Goal: Information Seeking & Learning: Find specific fact

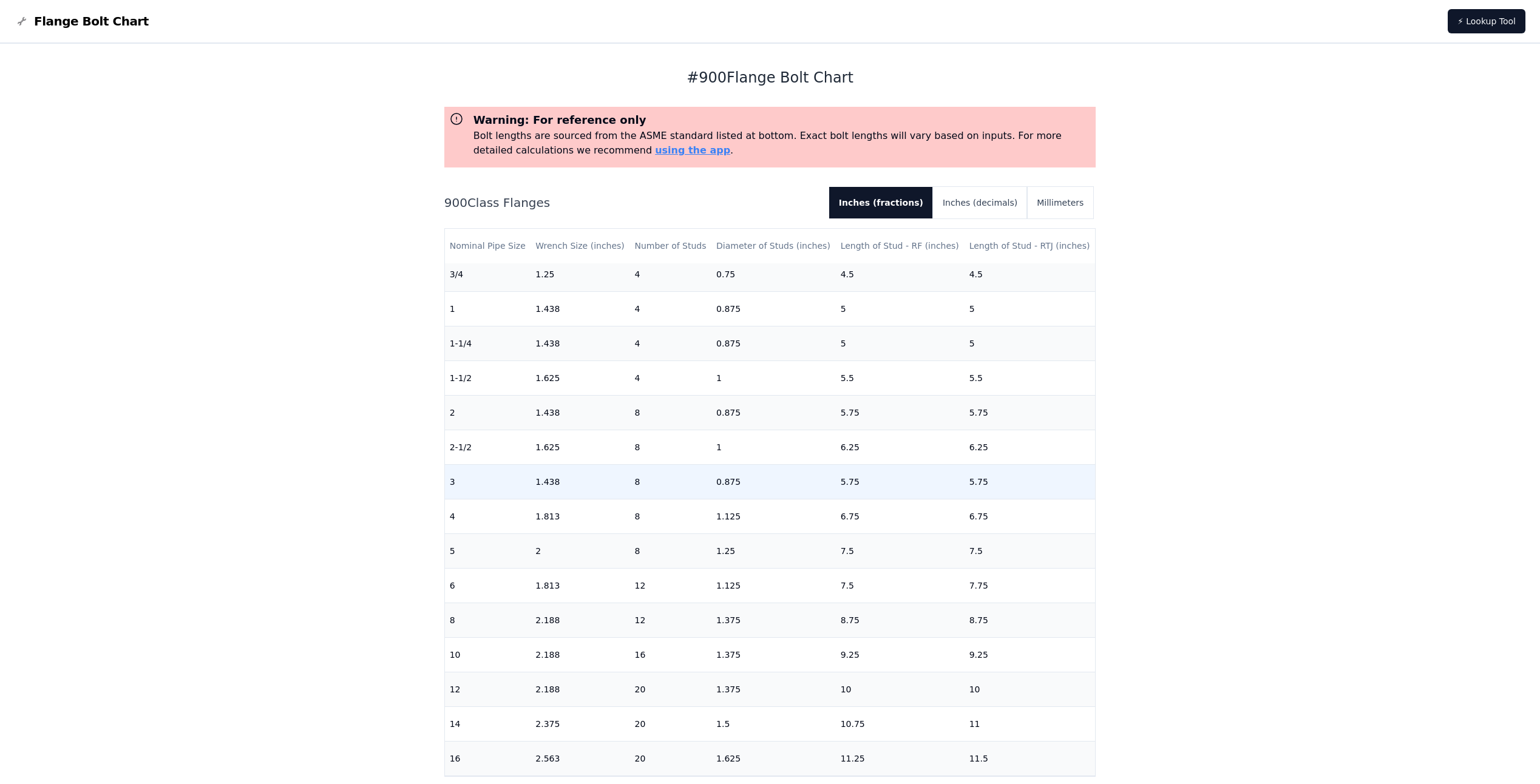
scroll to position [61, 0]
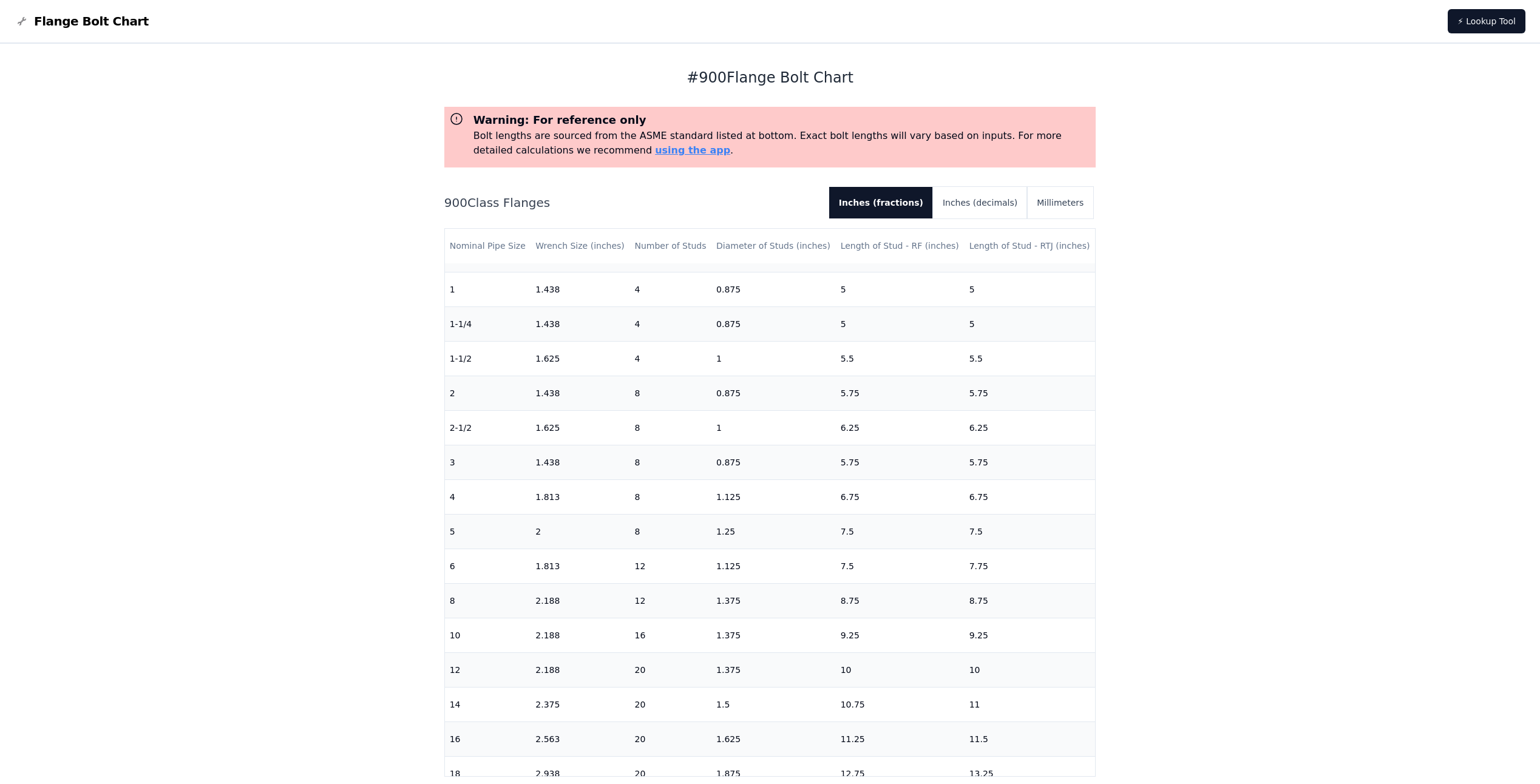
click at [987, 228] on div "900 Class Flanges Inches (fractions) Inches (decimals) Millimeters Nominal Pipe…" at bounding box center [770, 490] width 652 height 607
click at [998, 209] on button "Inches (decimals)" at bounding box center [979, 202] width 94 height 32
click at [1040, 198] on button "Millimeters" at bounding box center [1060, 202] width 66 height 32
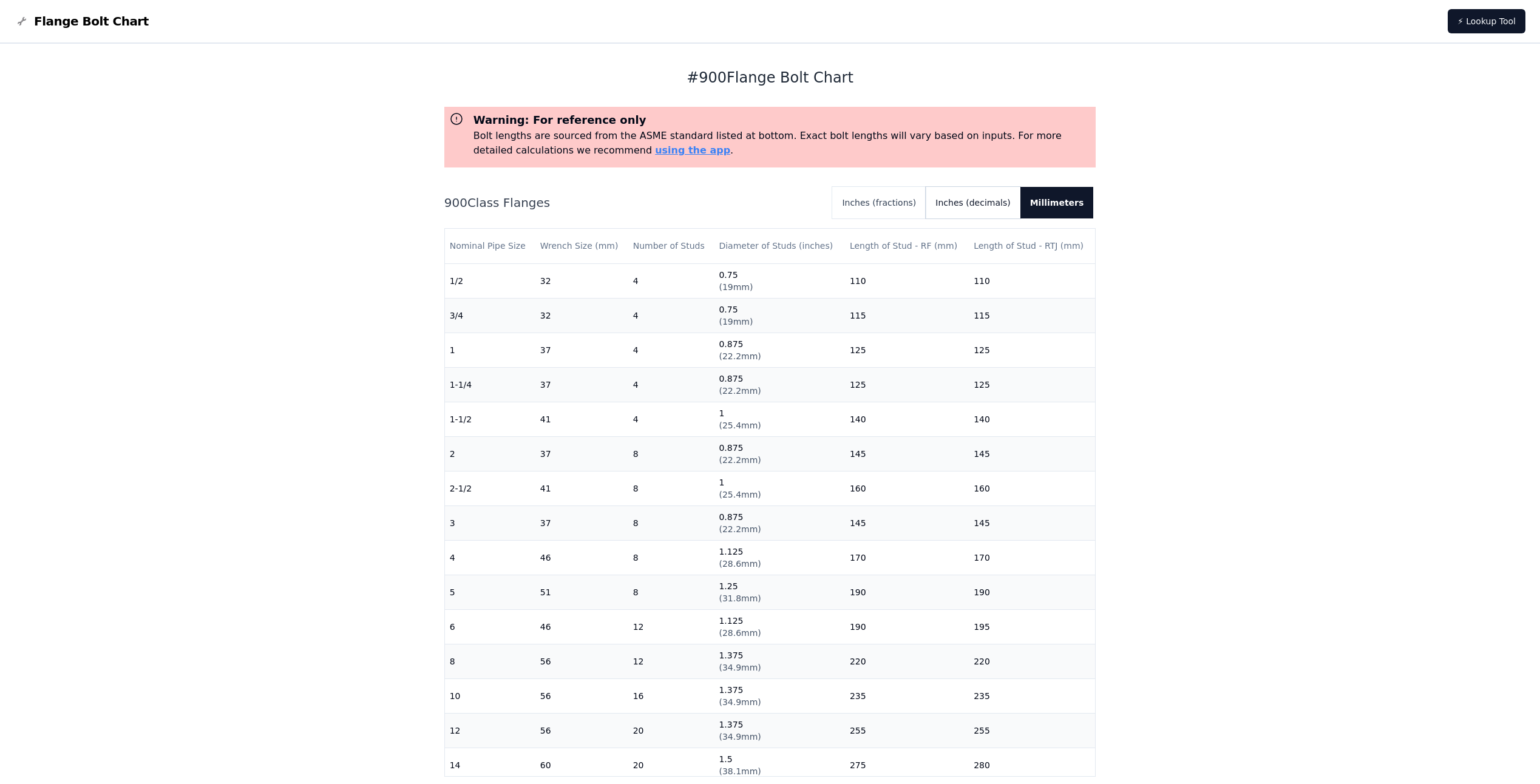
click at [988, 198] on button "Inches (decimals)" at bounding box center [972, 202] width 94 height 32
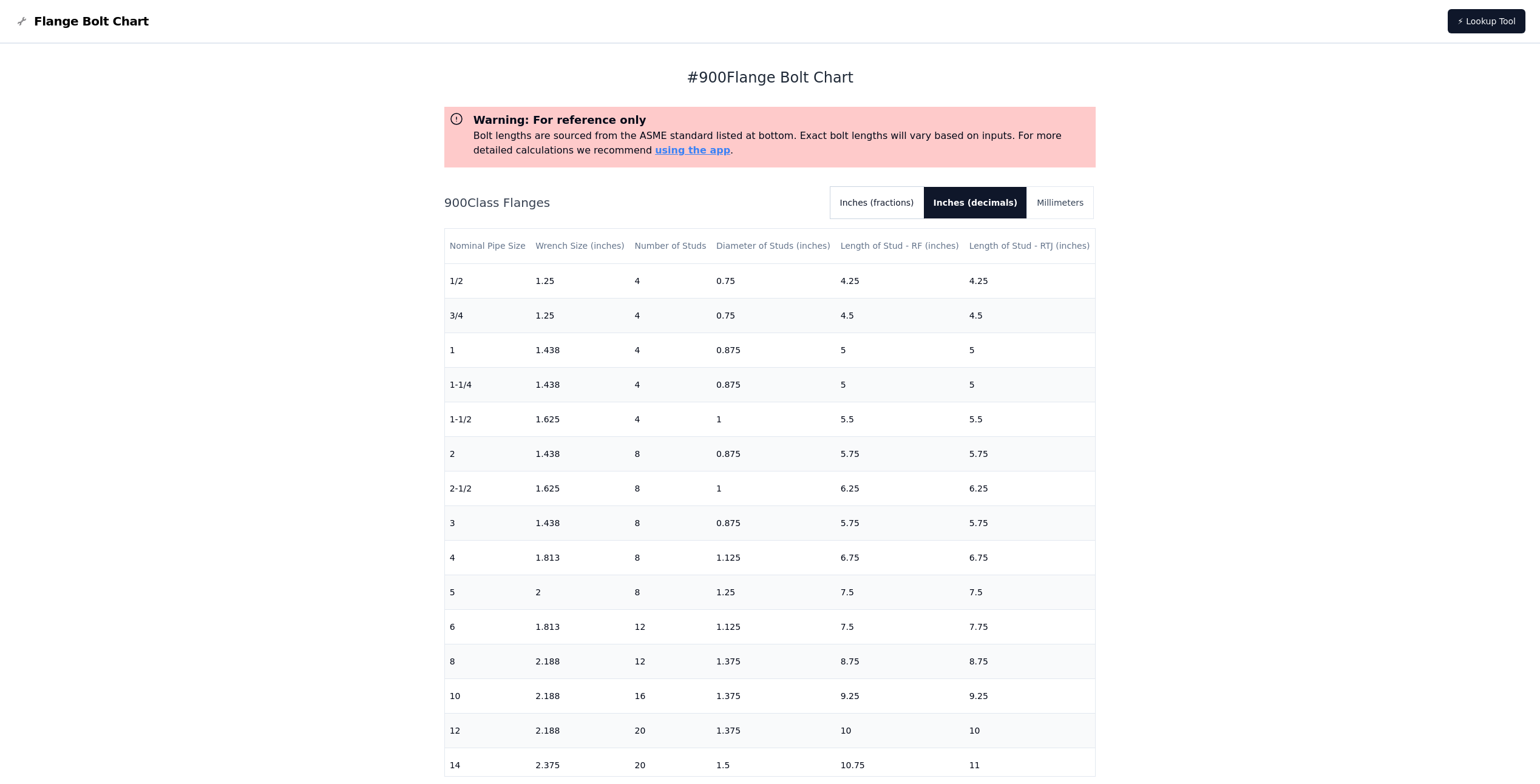
click at [913, 205] on button "Inches (fractions)" at bounding box center [877, 202] width 93 height 32
click at [949, 202] on button "Inches (decimals)" at bounding box center [979, 202] width 94 height 32
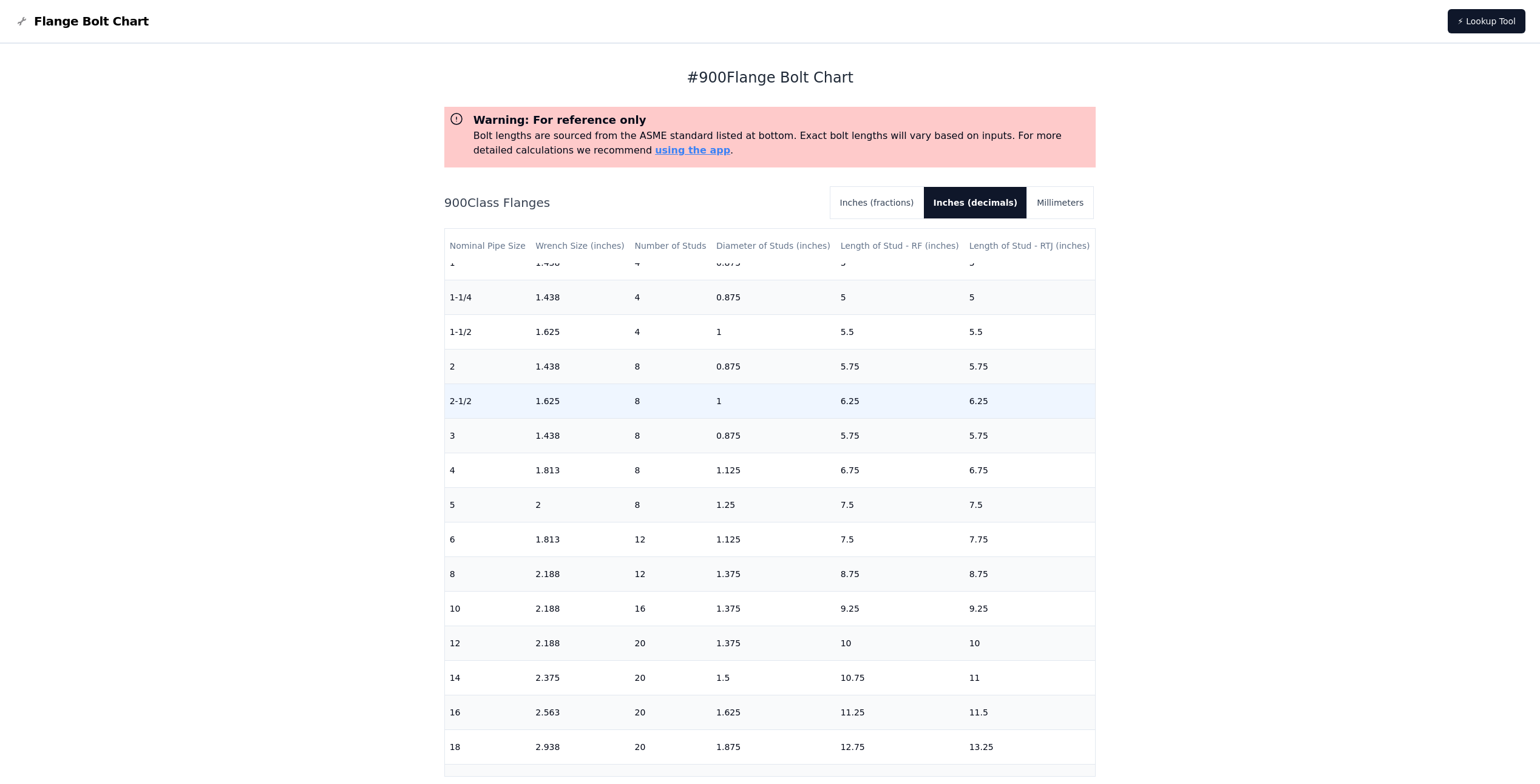
scroll to position [0, 0]
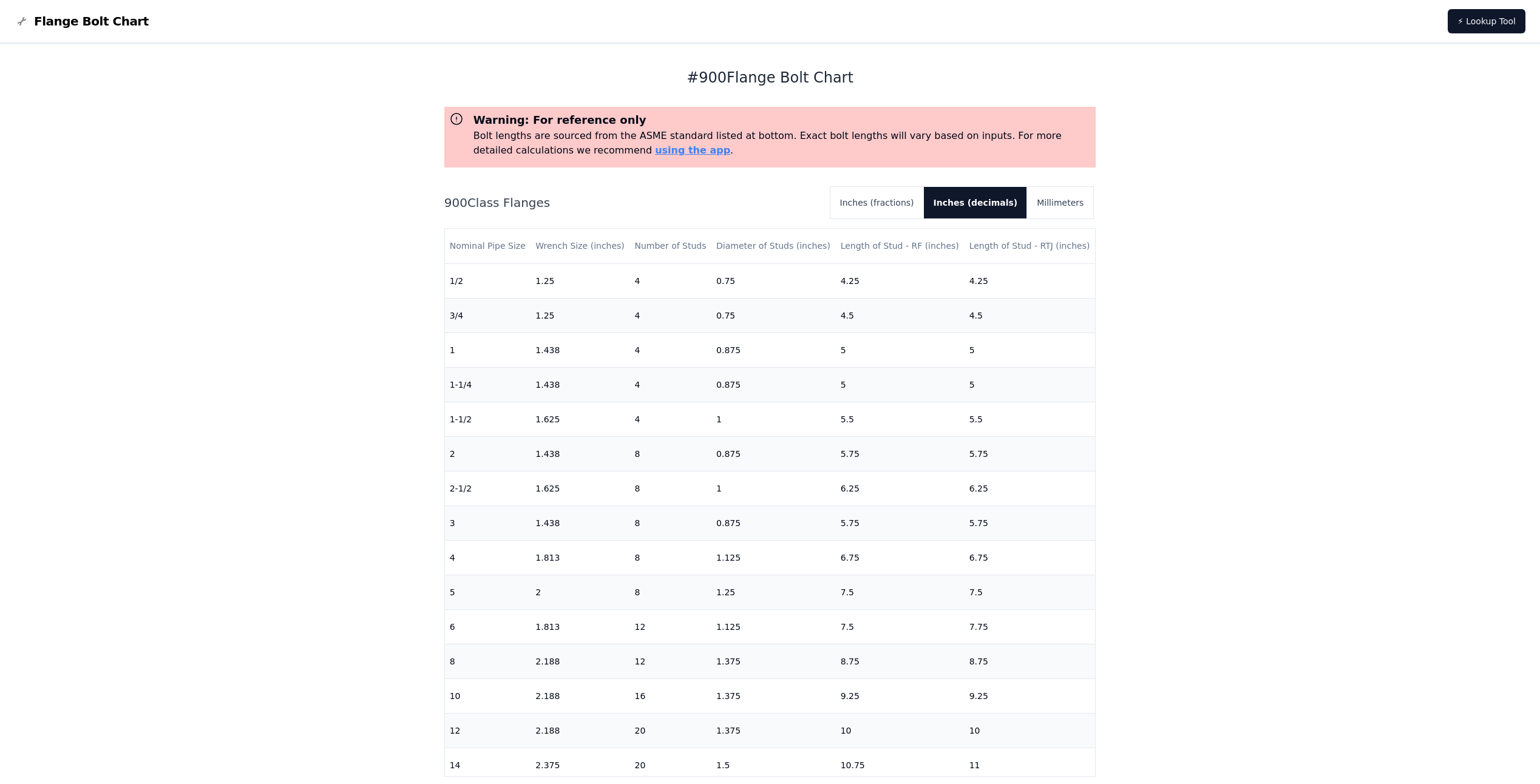
click at [1053, 179] on div "Warning: For reference only Bolt lengths are sourced from the ASME standard lis…" at bounding box center [770, 450] width 652 height 687
click at [1051, 189] on button "Millimeters" at bounding box center [1060, 202] width 66 height 32
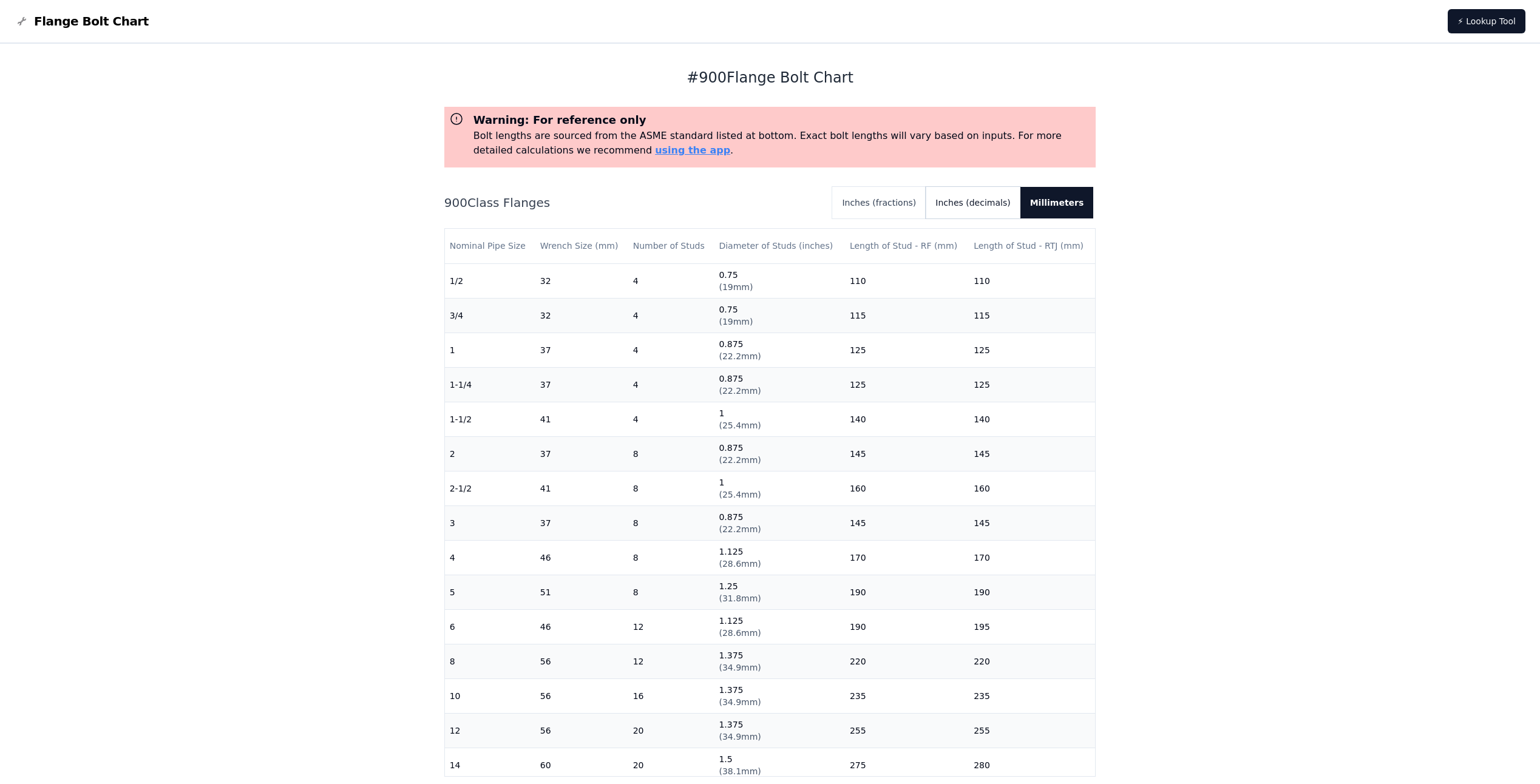
click at [1007, 192] on button "Inches (decimals)" at bounding box center [972, 202] width 94 height 32
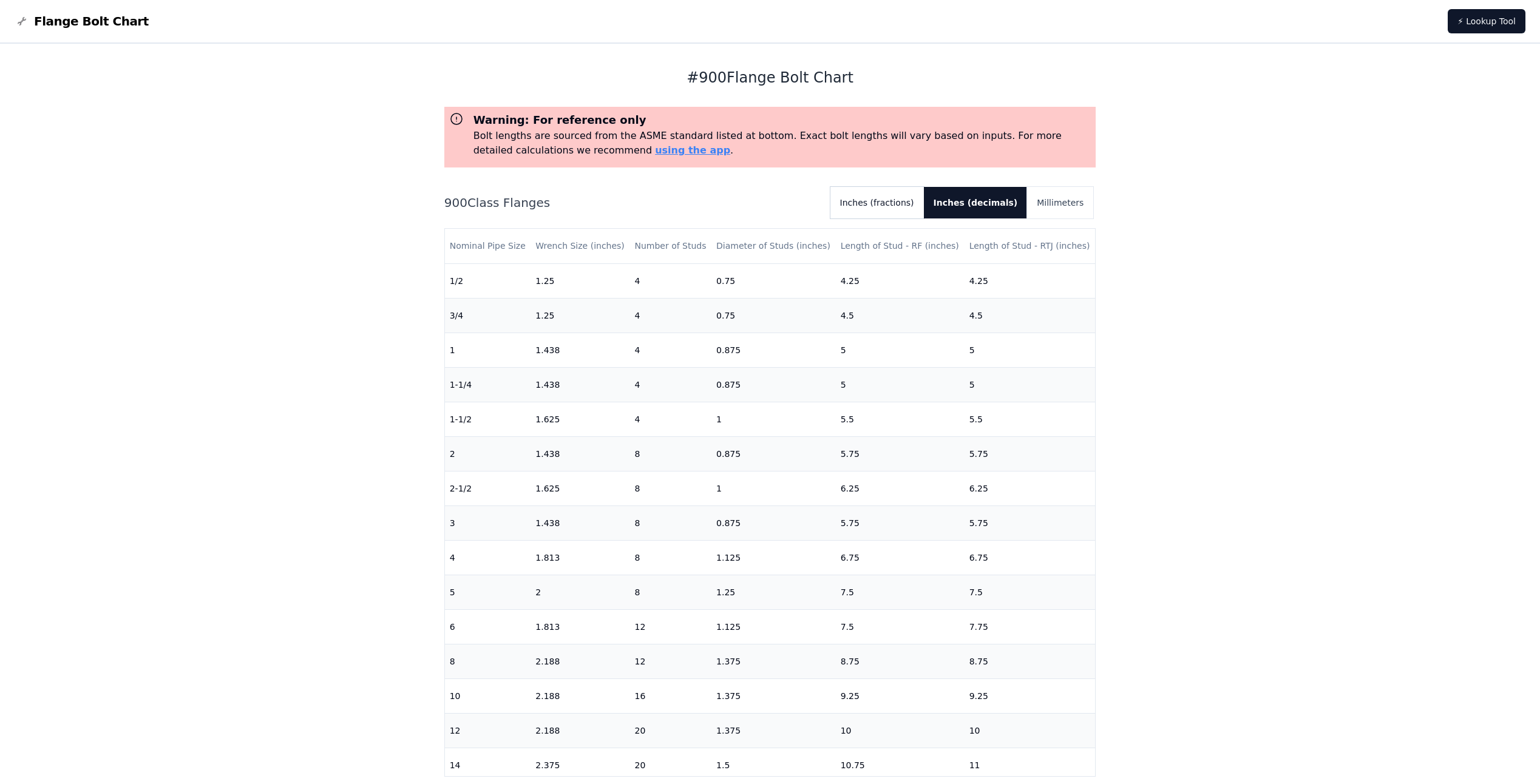
click at [878, 200] on button "Inches (fractions)" at bounding box center [877, 202] width 93 height 32
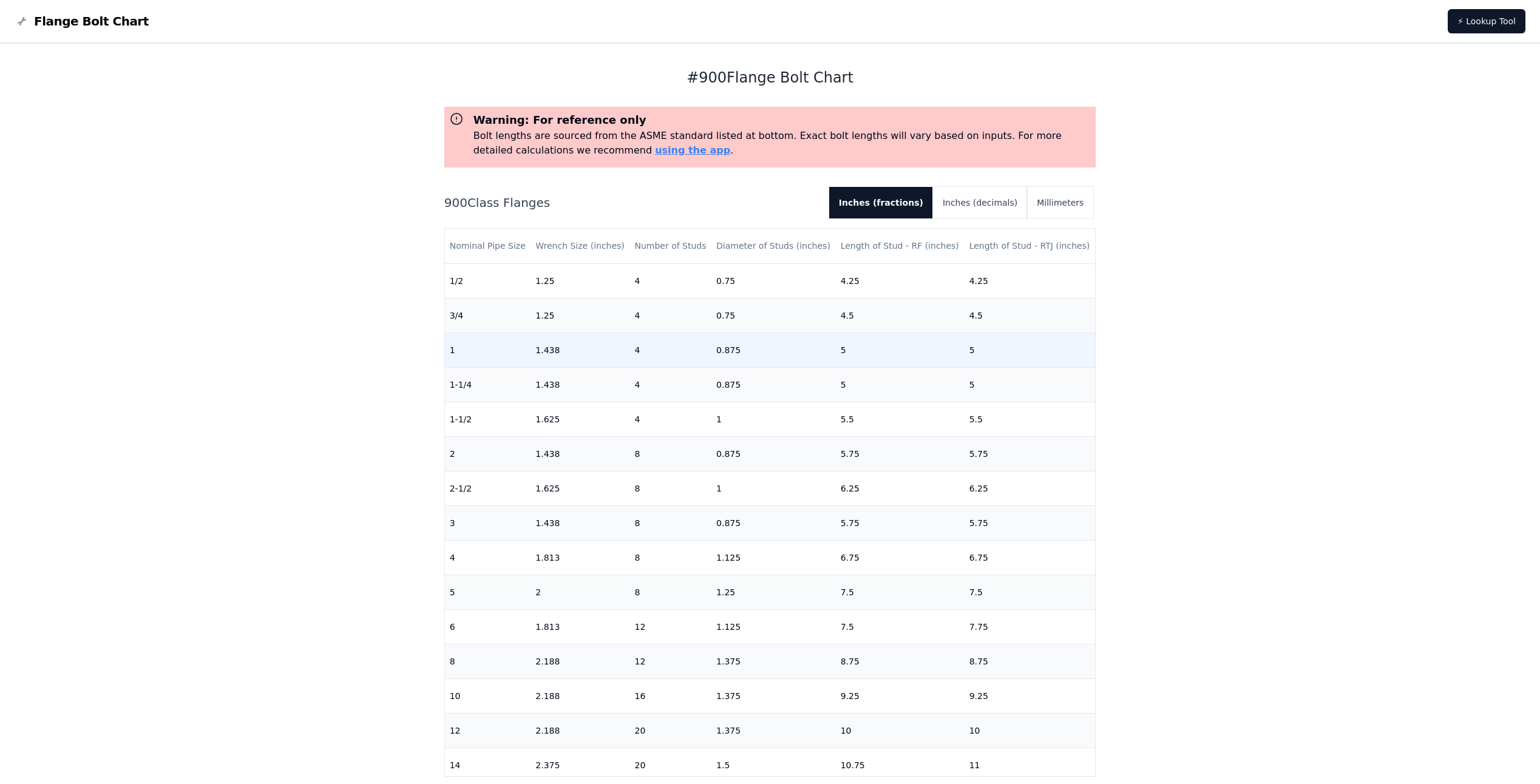
click at [972, 344] on td "5" at bounding box center [1030, 350] width 131 height 35
